Goal: Task Accomplishment & Management: Use online tool/utility

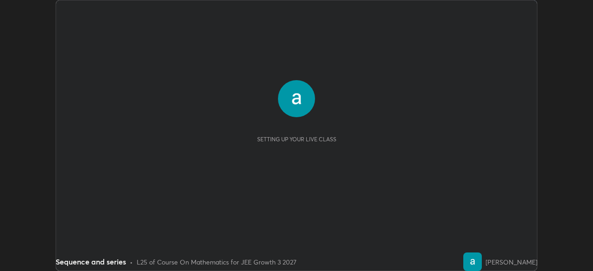
scroll to position [271, 593]
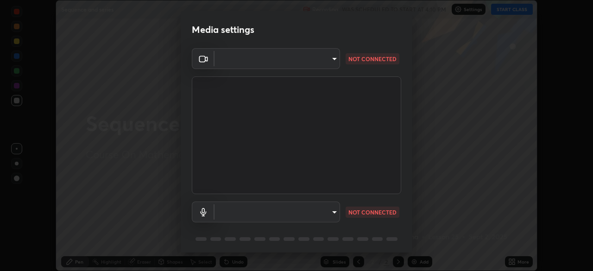
type input "45a9c953fc560ff4a06357cd143dcd85fc71fb1e664dcff5325b0048f3aa7c7e"
type input "communications"
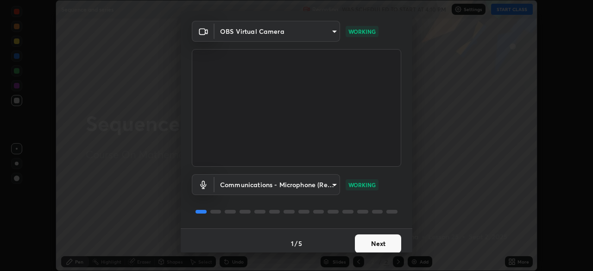
scroll to position [33, 0]
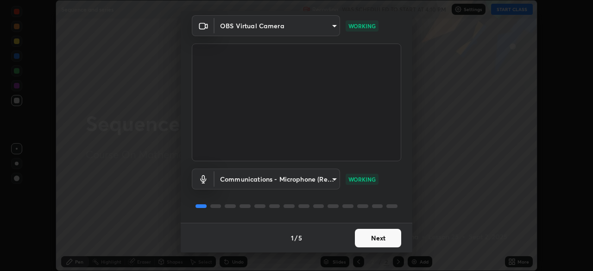
click at [374, 238] on button "Next" at bounding box center [378, 238] width 46 height 19
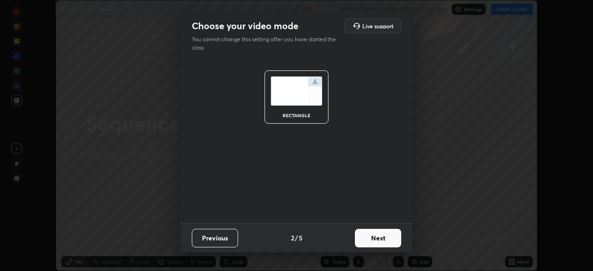
click at [377, 242] on button "Next" at bounding box center [378, 238] width 46 height 19
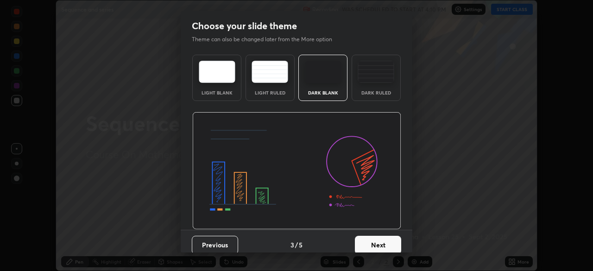
click at [377, 241] on button "Next" at bounding box center [378, 245] width 46 height 19
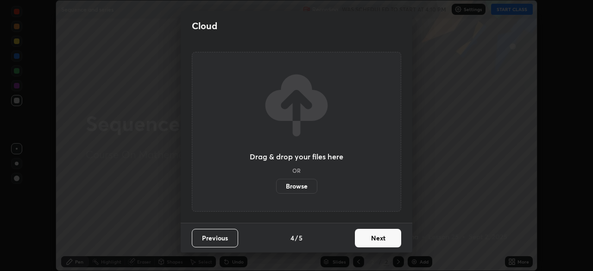
click at [376, 243] on button "Next" at bounding box center [378, 238] width 46 height 19
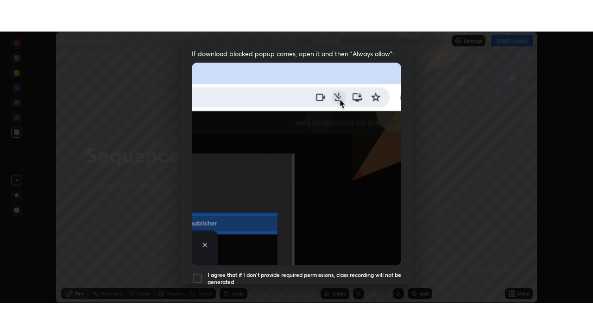
scroll to position [222, 0]
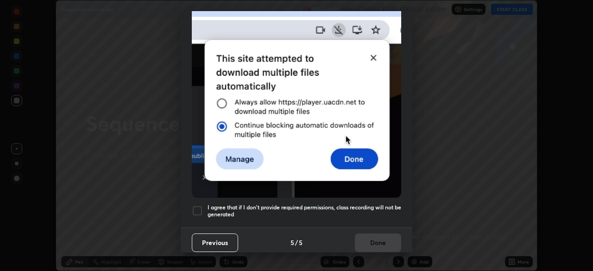
click at [196, 208] on div at bounding box center [197, 210] width 11 height 11
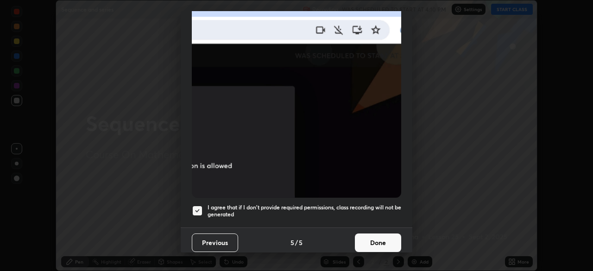
click at [375, 235] on button "Done" at bounding box center [378, 243] width 46 height 19
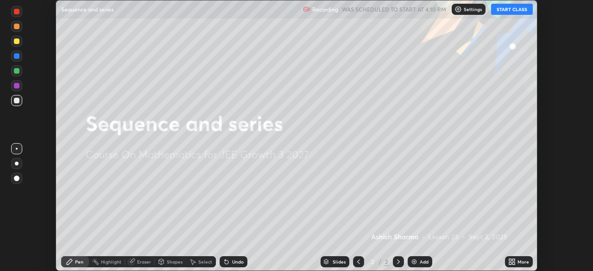
click at [525, 266] on div "More" at bounding box center [519, 261] width 28 height 11
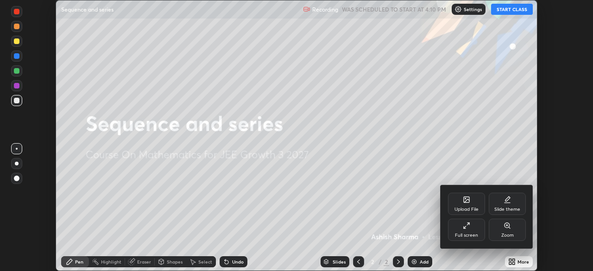
click at [474, 229] on div "Full screen" at bounding box center [466, 230] width 37 height 22
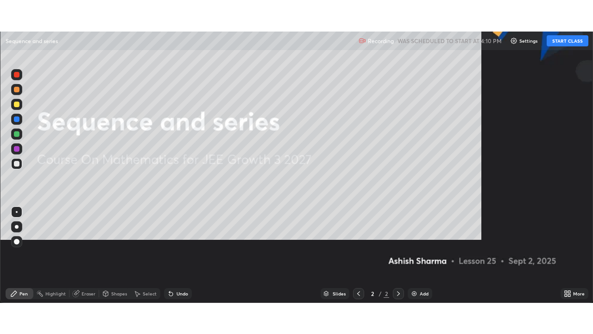
scroll to position [334, 593]
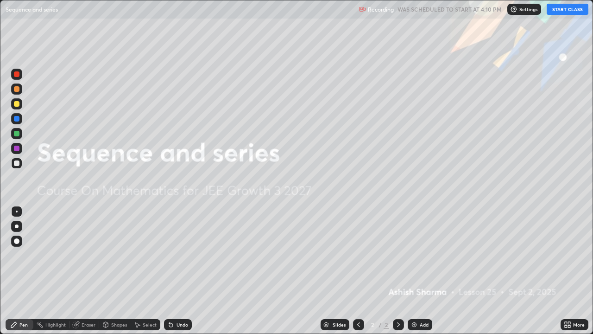
click at [570, 13] on button "START CLASS" at bounding box center [568, 9] width 42 height 11
click at [492, 271] on div "Slides 2 / 2 Add" at bounding box center [376, 324] width 369 height 19
click at [423, 271] on div "Add" at bounding box center [420, 324] width 25 height 11
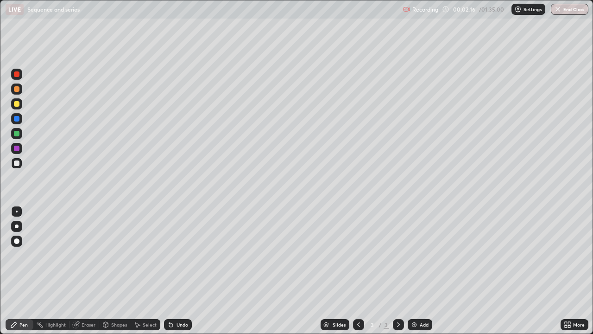
click at [182, 271] on div "Undo" at bounding box center [183, 324] width 12 height 5
click at [181, 271] on div "Undo" at bounding box center [183, 324] width 12 height 5
click at [180, 271] on div "Undo" at bounding box center [176, 324] width 32 height 19
click at [179, 271] on div "Undo" at bounding box center [183, 324] width 12 height 5
click at [423, 271] on div "Add" at bounding box center [424, 324] width 9 height 5
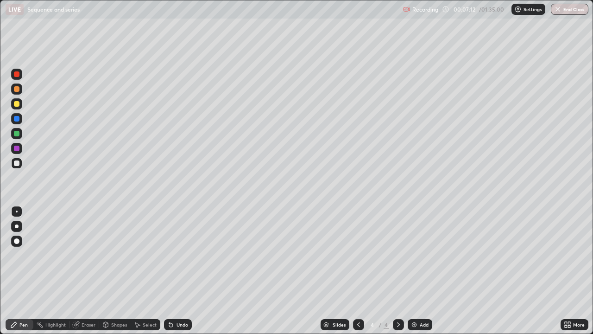
click at [177, 271] on div "Undo" at bounding box center [176, 324] width 32 height 19
click at [179, 271] on div "Undo" at bounding box center [176, 324] width 32 height 19
click at [180, 271] on div "Undo" at bounding box center [183, 324] width 12 height 5
click at [13, 135] on div at bounding box center [16, 133] width 11 height 11
click at [91, 271] on div "Eraser" at bounding box center [89, 324] width 14 height 5
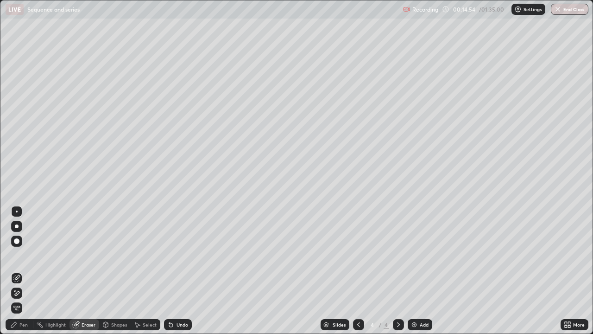
click at [25, 271] on div "Pen" at bounding box center [23, 324] width 8 height 5
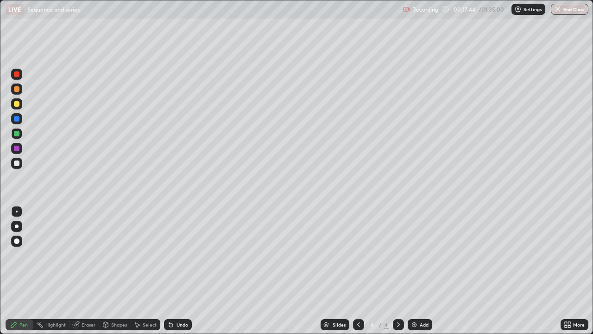
click at [423, 271] on div "Add" at bounding box center [424, 324] width 9 height 5
click at [16, 164] on div at bounding box center [17, 163] width 6 height 6
click at [179, 271] on div "Undo" at bounding box center [183, 324] width 12 height 5
click at [178, 271] on div "Undo" at bounding box center [183, 324] width 12 height 5
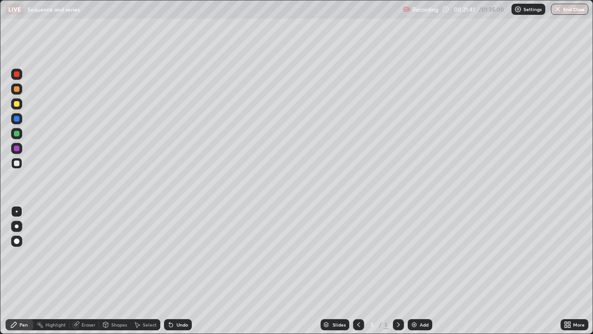
click at [180, 271] on div "Undo" at bounding box center [183, 324] width 12 height 5
click at [181, 271] on div "Undo" at bounding box center [183, 324] width 12 height 5
click at [183, 271] on div "Undo" at bounding box center [183, 324] width 12 height 5
click at [423, 271] on div "Add" at bounding box center [424, 324] width 9 height 5
click at [17, 134] on div at bounding box center [17, 134] width 6 height 6
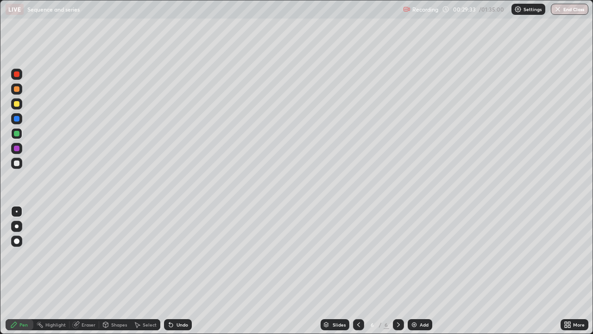
click at [179, 271] on div "Undo" at bounding box center [183, 324] width 12 height 5
click at [185, 271] on div "Undo" at bounding box center [178, 324] width 28 height 11
click at [415, 271] on img at bounding box center [414, 324] width 7 height 7
click at [18, 167] on div at bounding box center [16, 163] width 11 height 11
click at [420, 271] on div "Add" at bounding box center [424, 324] width 9 height 5
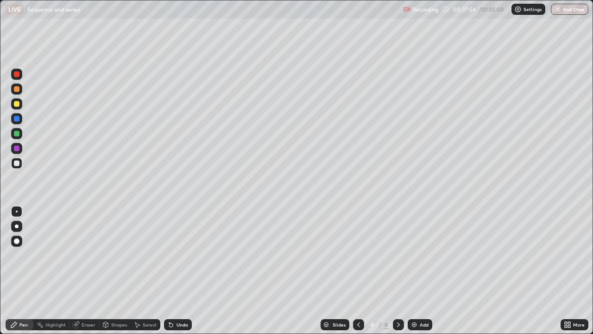
click at [91, 271] on div "Eraser" at bounding box center [89, 324] width 14 height 5
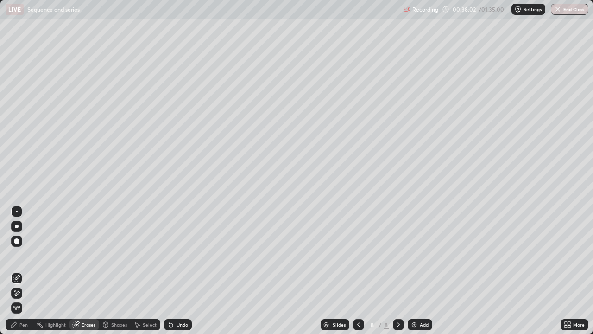
click at [26, 271] on div "Pen" at bounding box center [23, 324] width 8 height 5
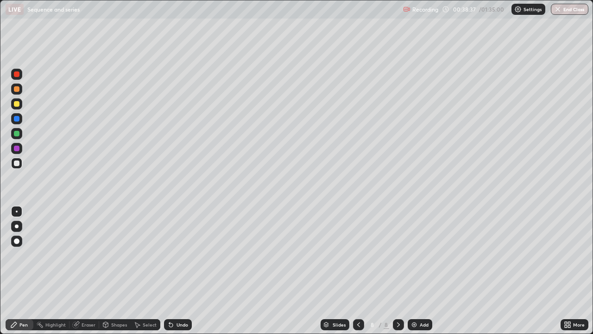
click at [14, 133] on div at bounding box center [17, 134] width 6 height 6
click at [181, 271] on div "Undo" at bounding box center [183, 324] width 12 height 5
click at [180, 271] on div "Undo" at bounding box center [183, 324] width 12 height 5
click at [13, 166] on div at bounding box center [16, 163] width 11 height 11
click at [420, 271] on div "Add" at bounding box center [424, 324] width 9 height 5
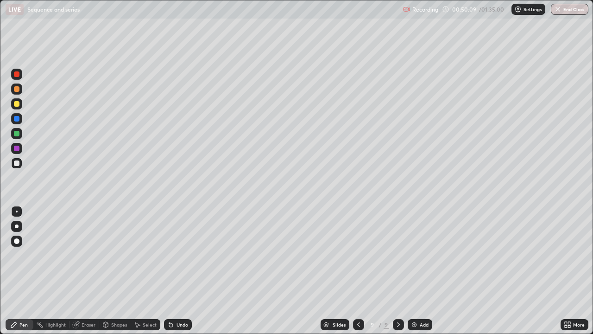
click at [419, 271] on div "Add" at bounding box center [420, 324] width 25 height 11
click at [178, 271] on div "Undo" at bounding box center [183, 324] width 12 height 5
click at [418, 271] on div "Add" at bounding box center [420, 324] width 25 height 11
click at [14, 134] on div at bounding box center [17, 134] width 6 height 6
click at [83, 271] on div "Eraser" at bounding box center [89, 324] width 14 height 5
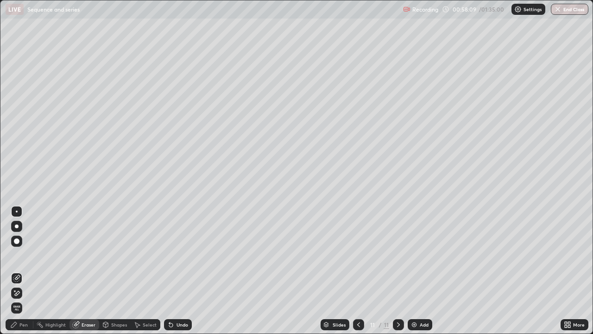
click at [23, 271] on div "Pen" at bounding box center [23, 324] width 8 height 5
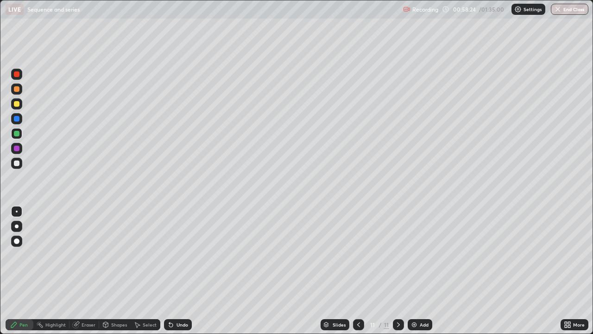
click at [17, 166] on div at bounding box center [17, 163] width 6 height 6
click at [417, 271] on div "Add" at bounding box center [420, 324] width 25 height 11
click at [90, 271] on div "Eraser" at bounding box center [89, 324] width 14 height 5
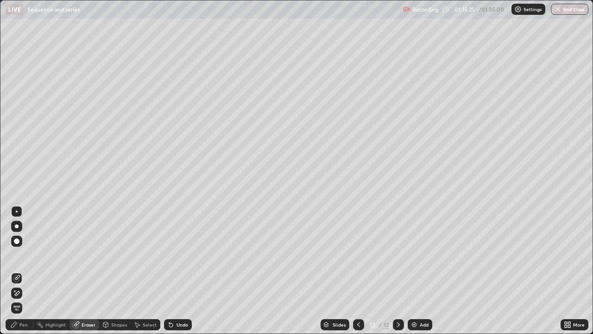
click at [25, 271] on div "Pen" at bounding box center [23, 324] width 8 height 5
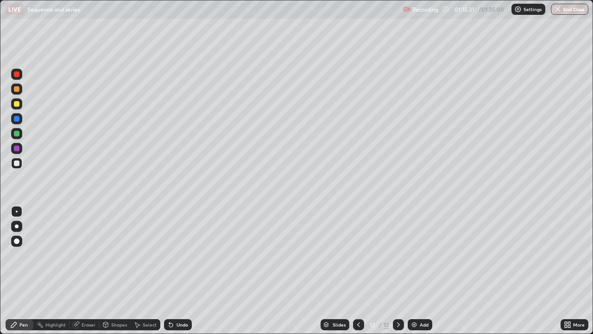
click at [178, 271] on div "Undo" at bounding box center [183, 324] width 12 height 5
click at [87, 271] on div "Eraser" at bounding box center [85, 324] width 30 height 11
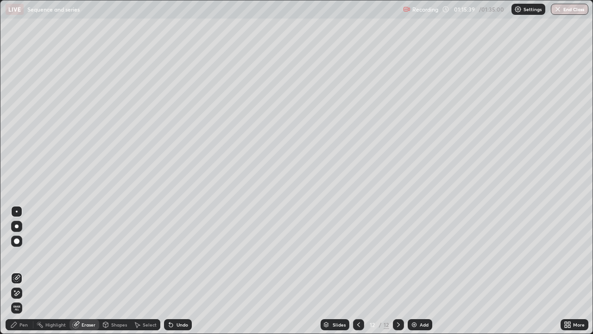
click at [24, 271] on div "Pen" at bounding box center [23, 324] width 8 height 5
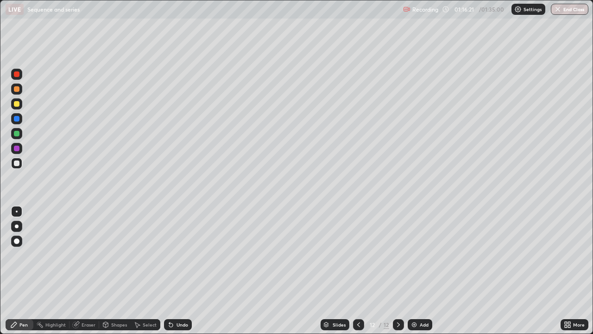
click at [419, 271] on div "Add" at bounding box center [420, 324] width 25 height 11
click at [88, 271] on div "Eraser" at bounding box center [89, 324] width 14 height 5
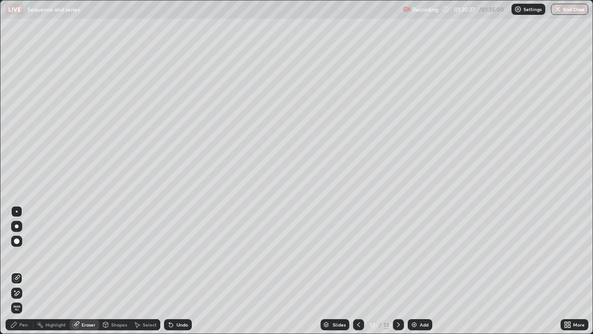
click at [26, 271] on div "Pen" at bounding box center [20, 324] width 28 height 11
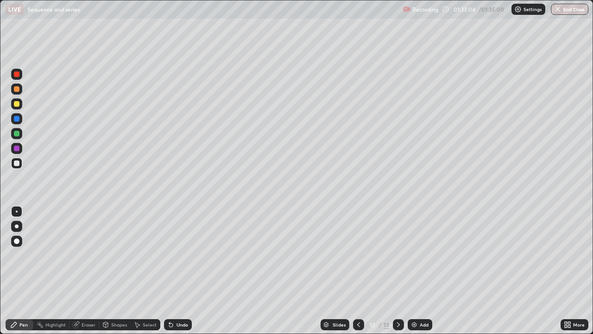
click at [178, 271] on div "Undo" at bounding box center [183, 324] width 12 height 5
click at [181, 271] on div "Undo" at bounding box center [178, 324] width 28 height 11
click at [573, 8] on button "End Class" at bounding box center [570, 9] width 38 height 11
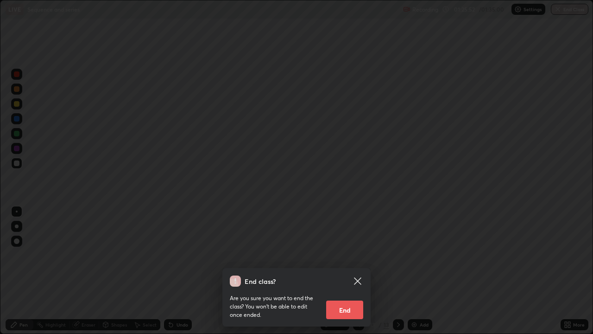
click at [347, 271] on button "End" at bounding box center [344, 309] width 37 height 19
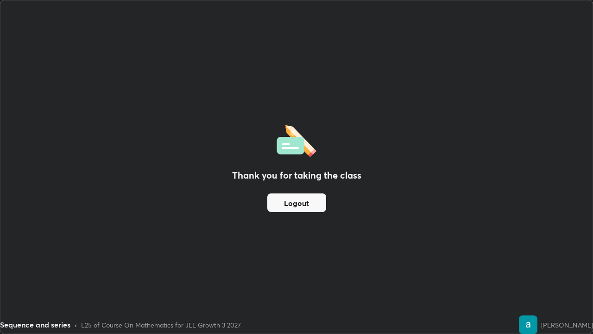
click at [312, 204] on button "Logout" at bounding box center [296, 202] width 59 height 19
click at [310, 203] on button "Logout" at bounding box center [296, 202] width 59 height 19
click at [307, 203] on button "Logout" at bounding box center [296, 202] width 59 height 19
